Goal: Information Seeking & Learning: Find specific page/section

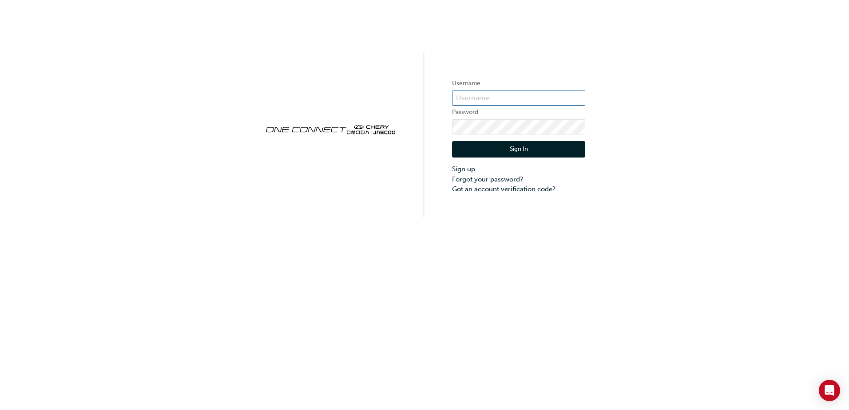
type input "CHAU1670"
click at [500, 154] on button "Sign In" at bounding box center [518, 149] width 133 height 17
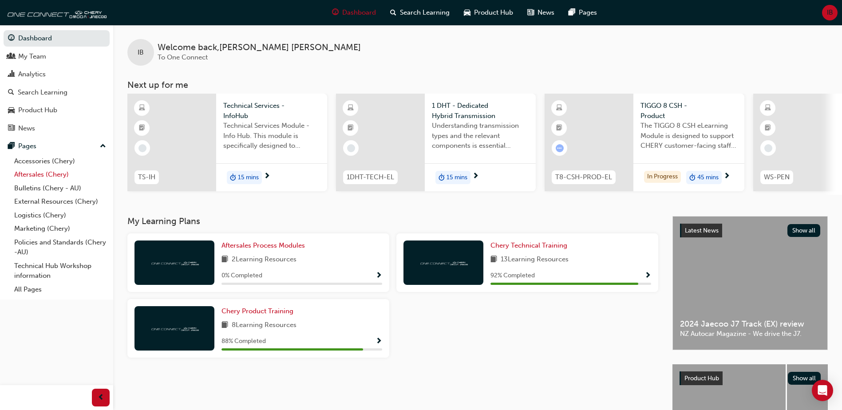
click at [44, 169] on link "Aftersales (Chery)" at bounding box center [60, 175] width 99 height 14
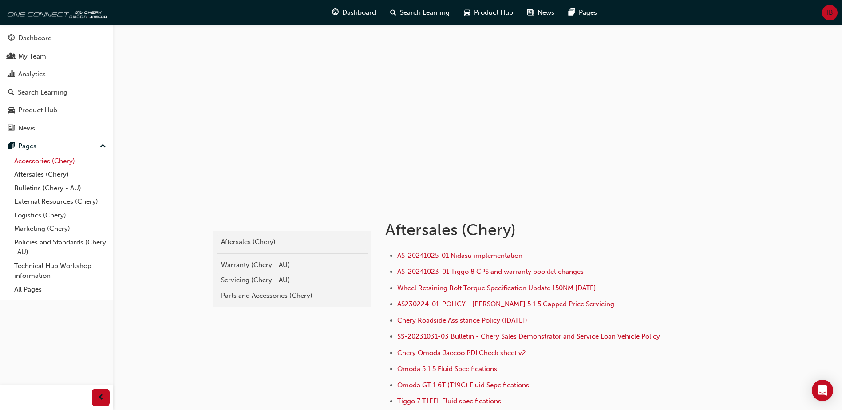
click at [45, 166] on link "Accessories (Chery)" at bounding box center [60, 162] width 99 height 14
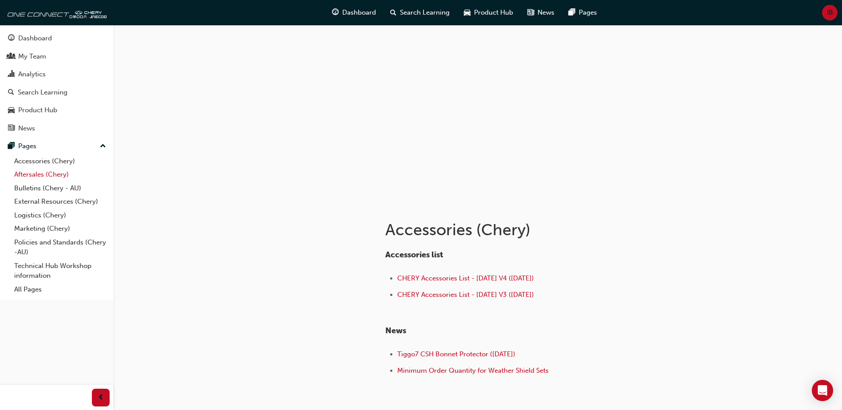
click at [44, 180] on link "Aftersales (Chery)" at bounding box center [60, 175] width 99 height 14
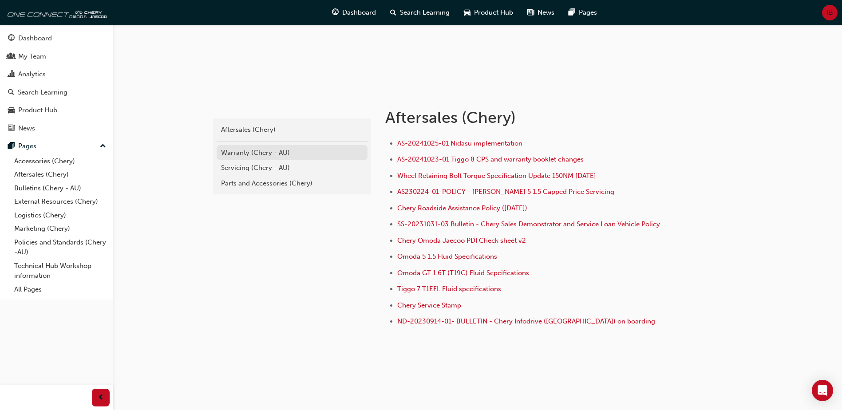
scroll to position [117, 0]
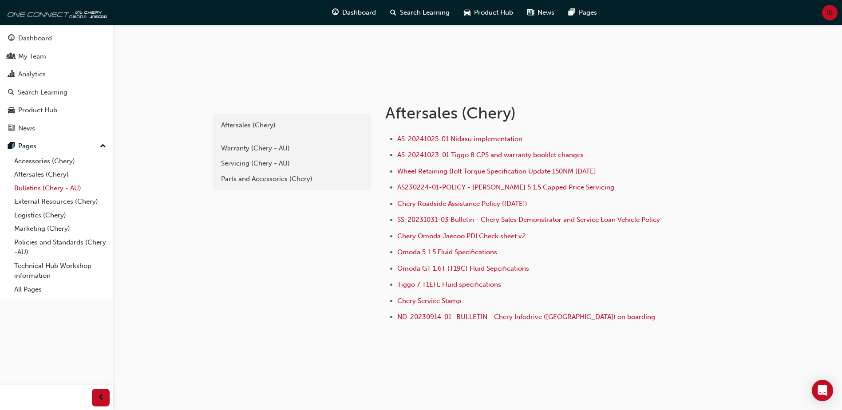
click at [24, 182] on link "Bulletins (Chery - AU)" at bounding box center [60, 189] width 99 height 14
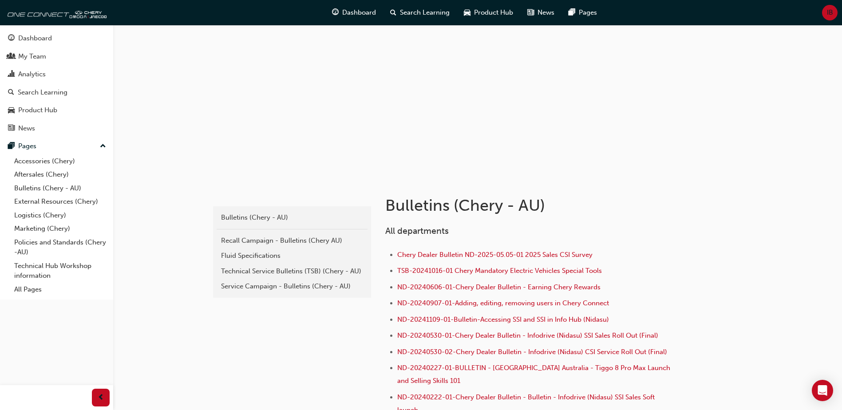
scroll to position [44, 0]
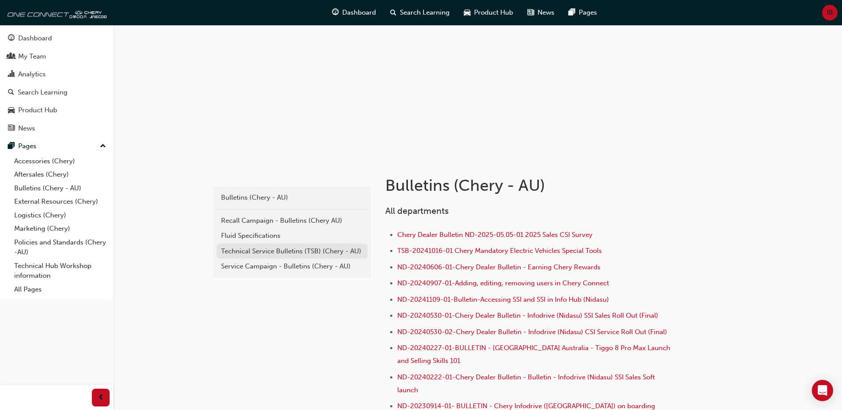
click at [254, 253] on div "Technical Service Bulletins (TSB) (Chery - AU)" at bounding box center [292, 251] width 142 height 10
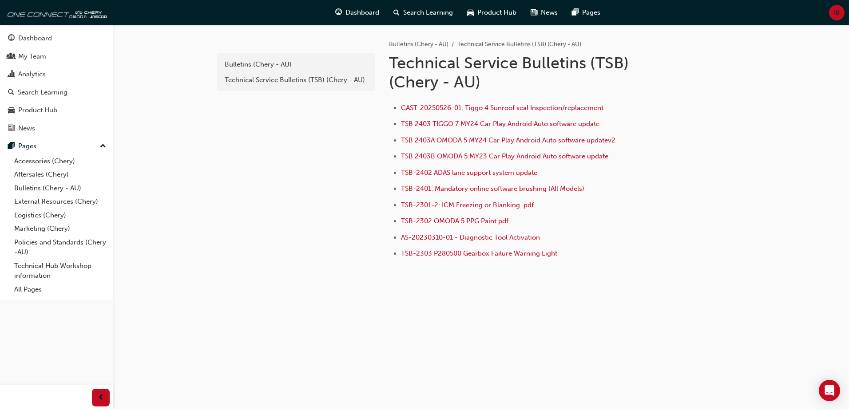
click at [455, 155] on span "TSB 2403B OMODA 5 MY23 Car Play Android Auto software update" at bounding box center [504, 156] width 207 height 8
